Goal: Information Seeking & Learning: Learn about a topic

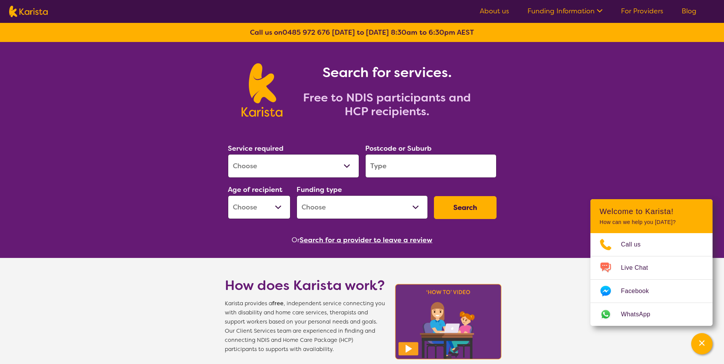
click at [346, 167] on select "Allied Health Assistant Assessment ([MEDICAL_DATA] or [MEDICAL_DATA]) Behaviour…" at bounding box center [293, 166] width 131 height 24
click at [397, 172] on input "search" at bounding box center [430, 166] width 131 height 24
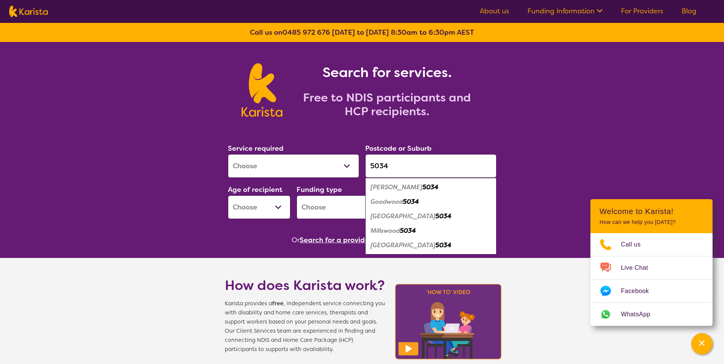
click at [434, 196] on button "Search" at bounding box center [465, 207] width 63 height 23
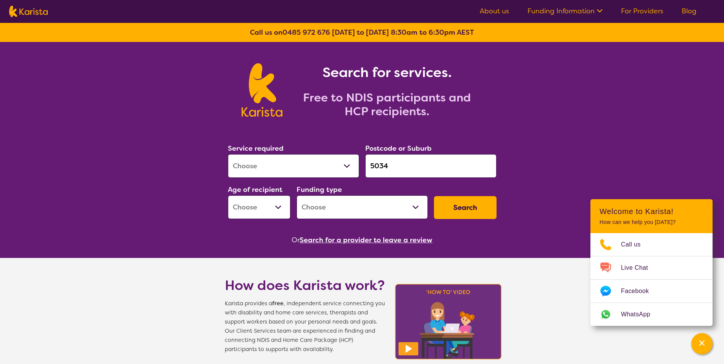
click at [397, 172] on input "5034" at bounding box center [430, 166] width 131 height 24
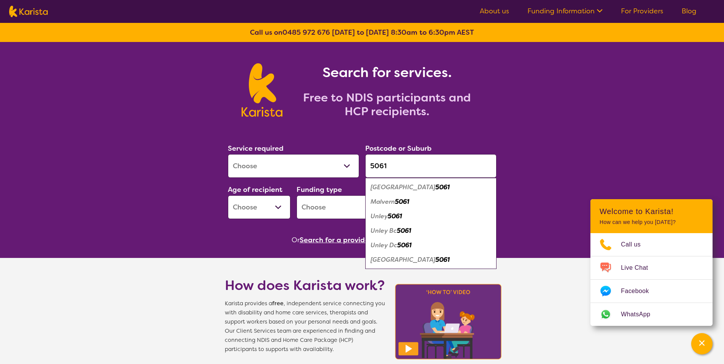
type input "5061"
click at [434, 196] on button "Search" at bounding box center [465, 207] width 63 height 23
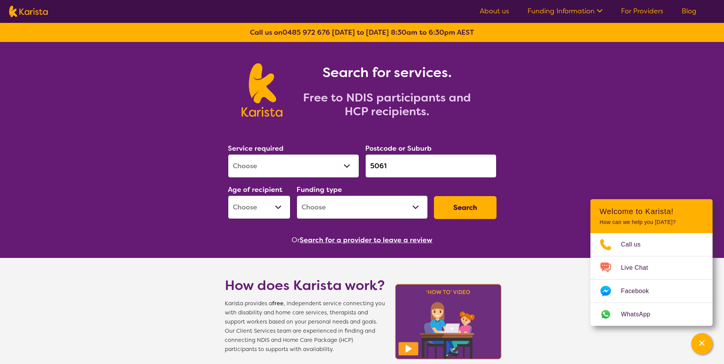
click at [416, 209] on select "Home Care Package (HCP) National Disability Insurance Scheme (NDIS) I don't know" at bounding box center [361, 207] width 131 height 24
select select "NDIS"
click at [296, 195] on select "Home Care Package (HCP) National Disability Insurance Scheme (NDIS) I don't know" at bounding box center [361, 207] width 131 height 24
click at [454, 207] on button "Search" at bounding box center [465, 207] width 63 height 23
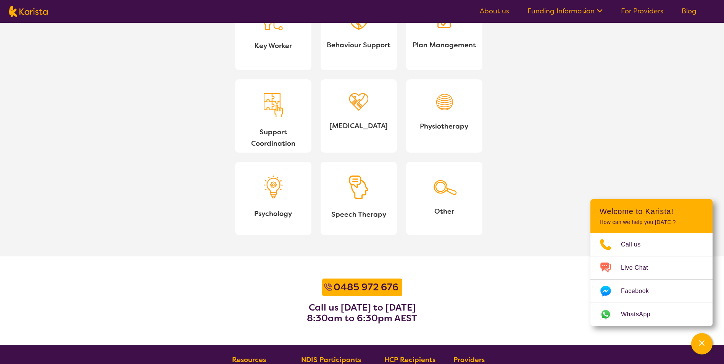
scroll to position [763, 0]
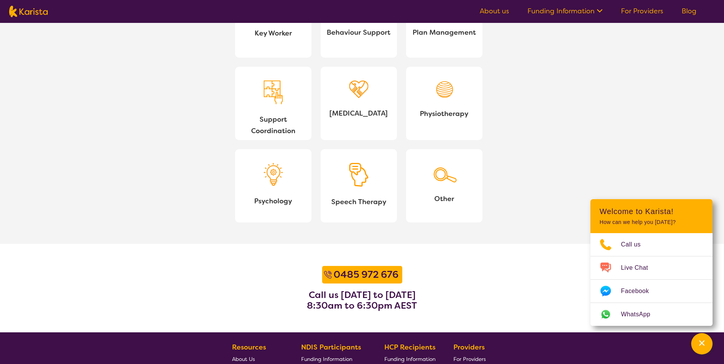
click at [277, 99] on img at bounding box center [273, 93] width 19 height 24
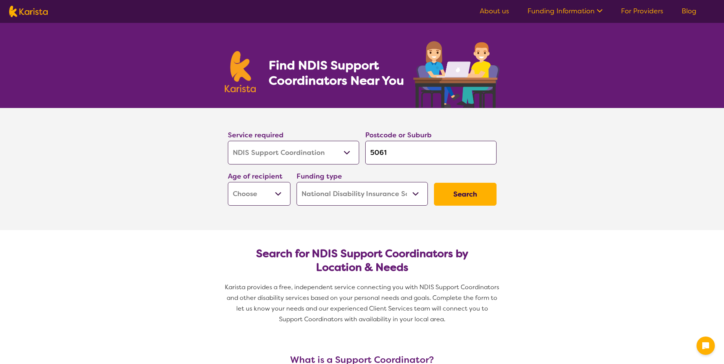
select select "NDIS Support Coordination"
select select "NDIS"
select select "NDIS Support Coordination"
select select "NDIS"
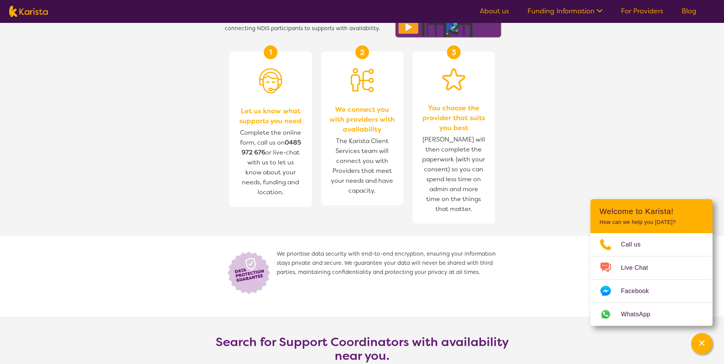
scroll to position [1145, 0]
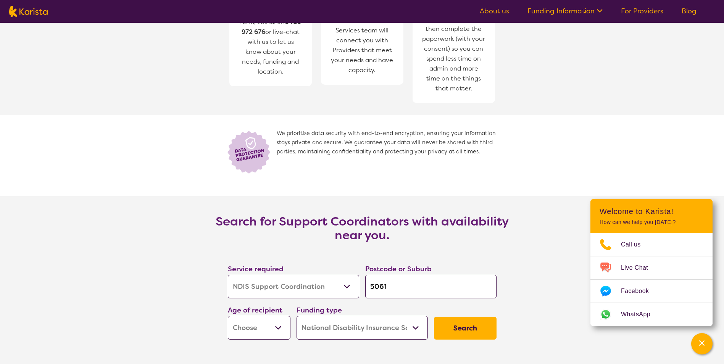
click at [276, 326] on select "Early Childhood - 0 to 9 Child - 10 to 11 Adolescent - 12 to 17 Adult - 18 to 6…" at bounding box center [259, 328] width 63 height 24
